Goal: Information Seeking & Learning: Learn about a topic

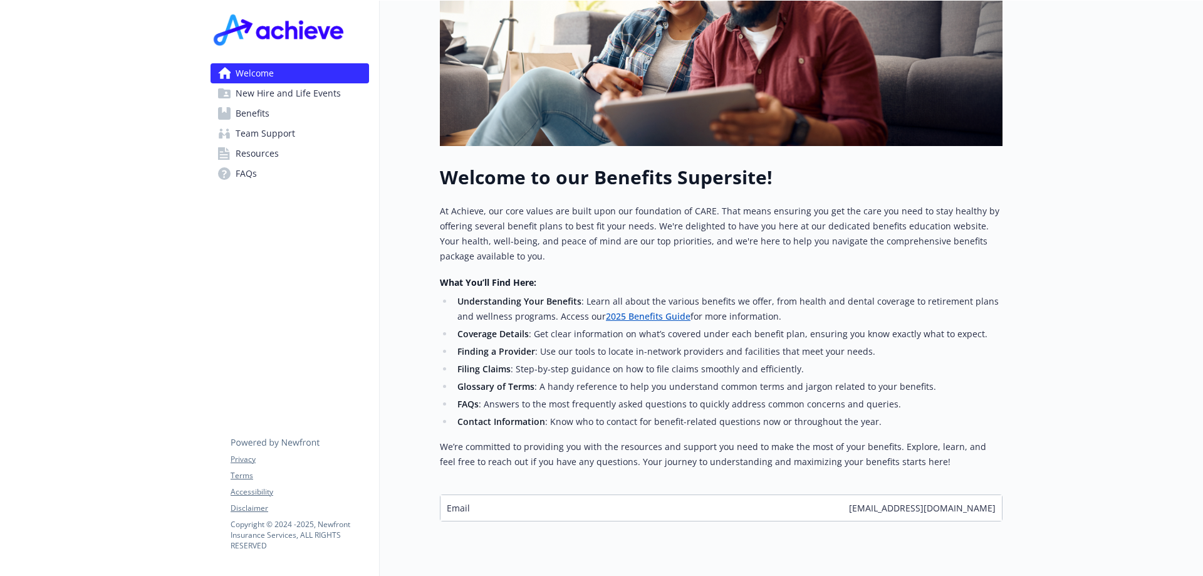
scroll to position [313, 0]
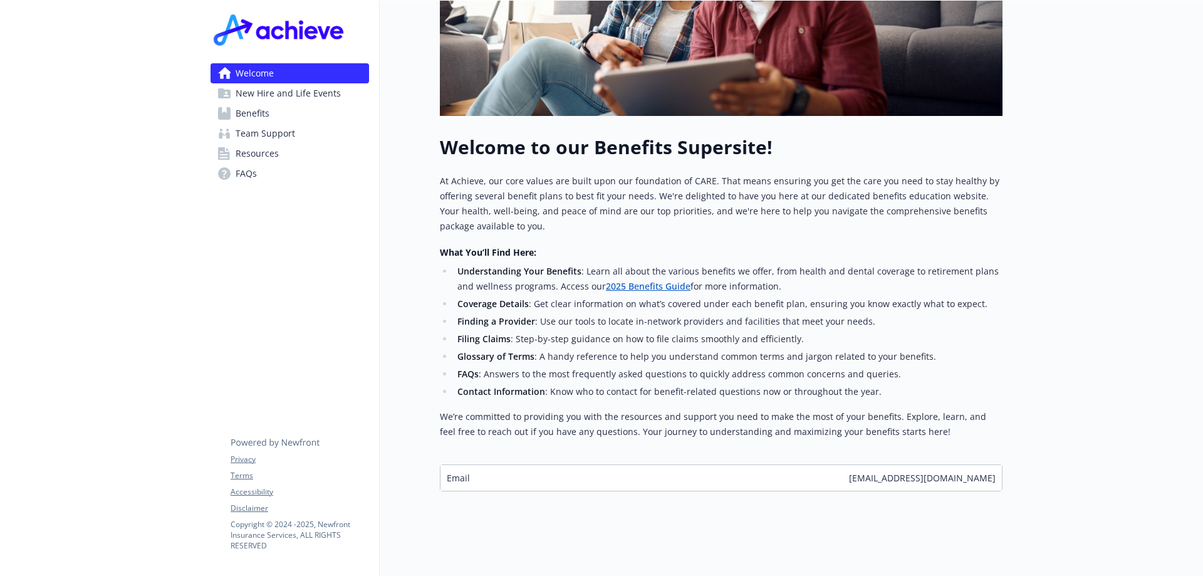
click at [625, 288] on link "2025 Benefits Guide" at bounding box center [648, 286] width 85 height 12
